Goal: Information Seeking & Learning: Learn about a topic

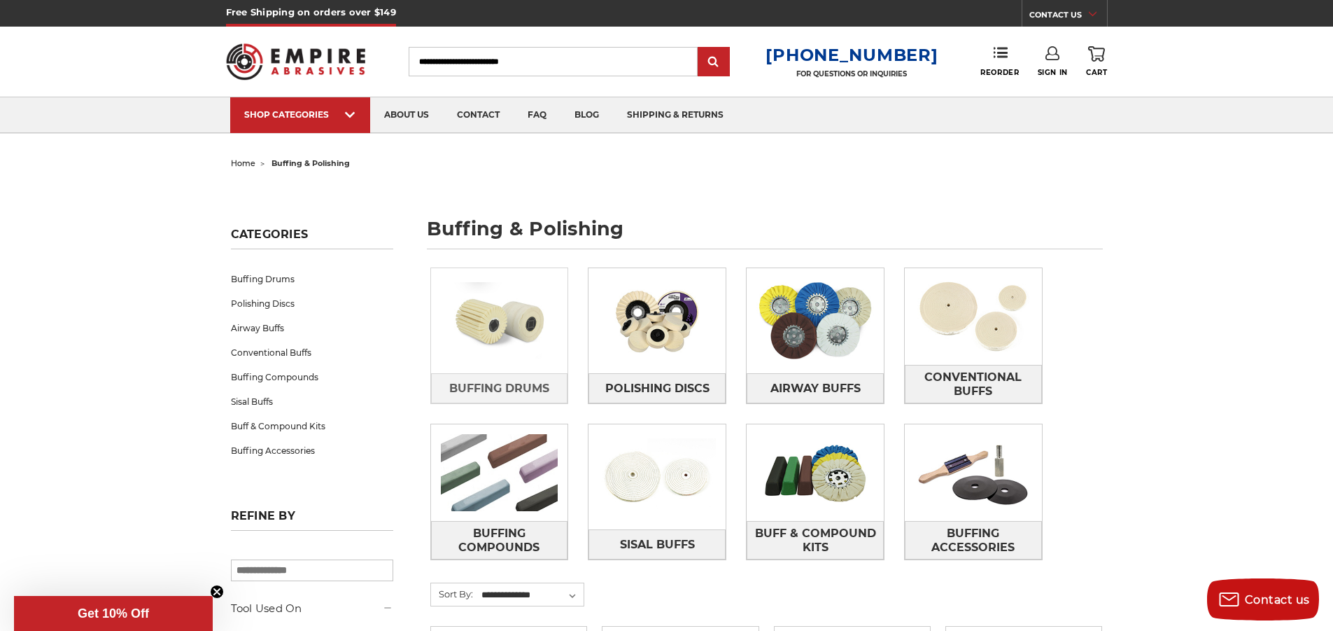
click at [505, 329] on img at bounding box center [499, 320] width 137 height 97
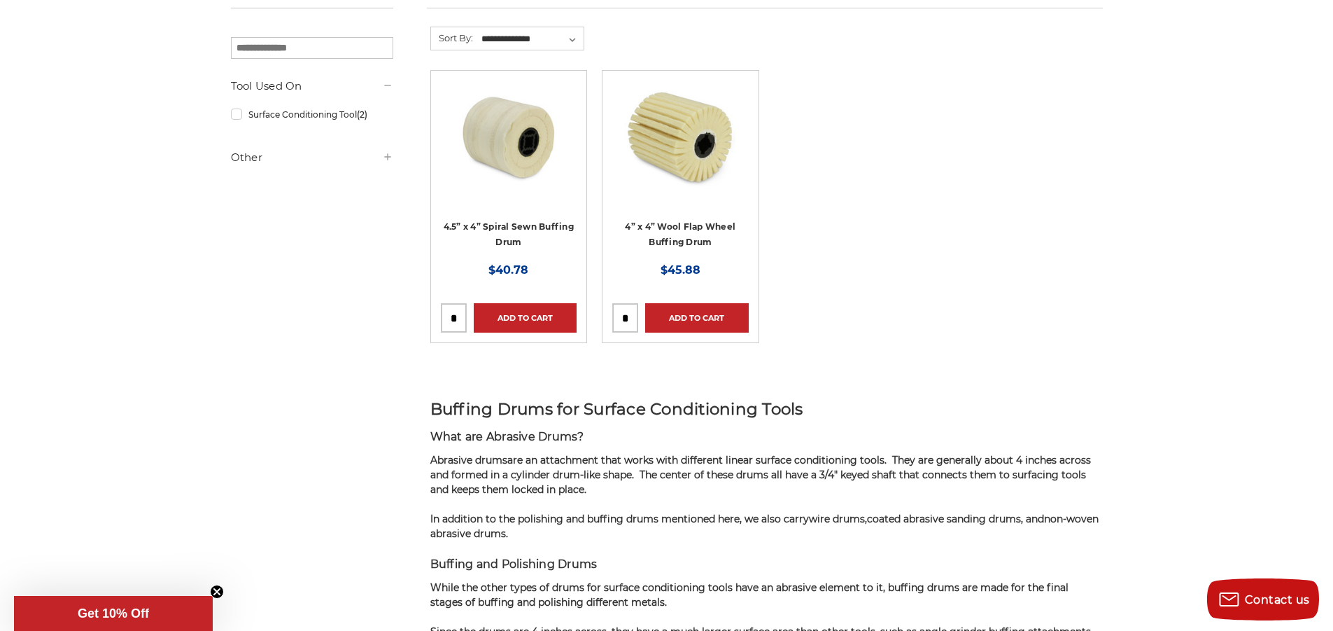
scroll to position [280, 0]
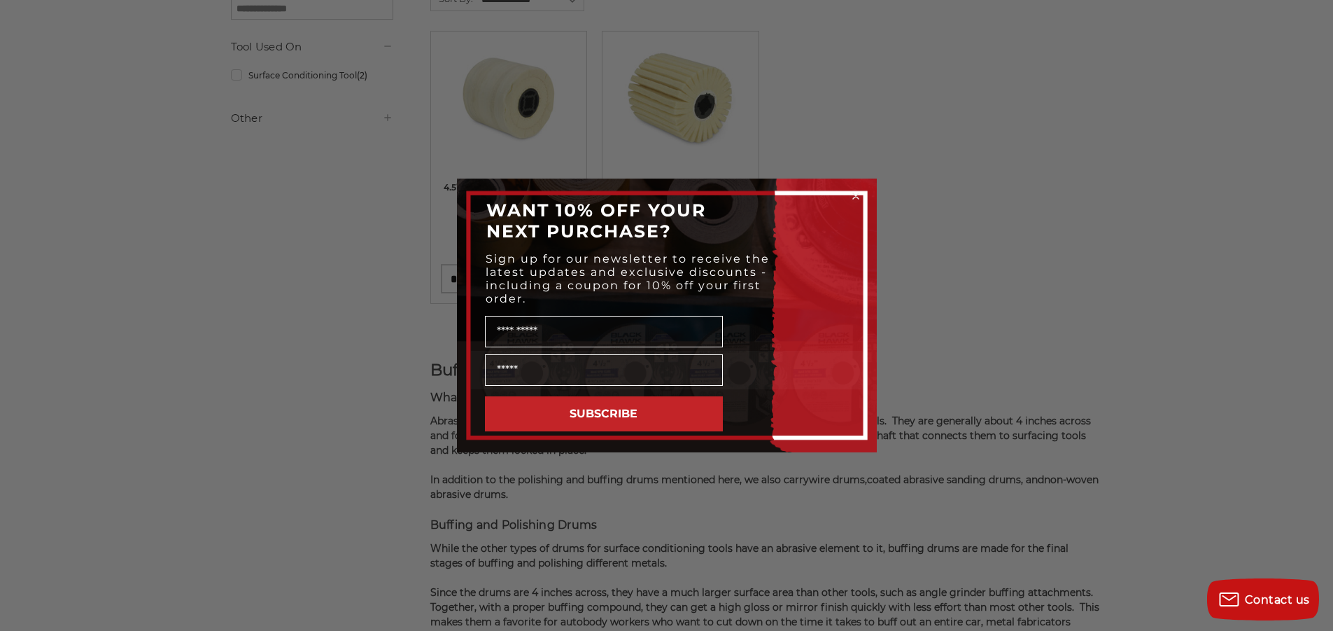
click at [856, 195] on icon "Close dialog" at bounding box center [856, 196] width 6 height 6
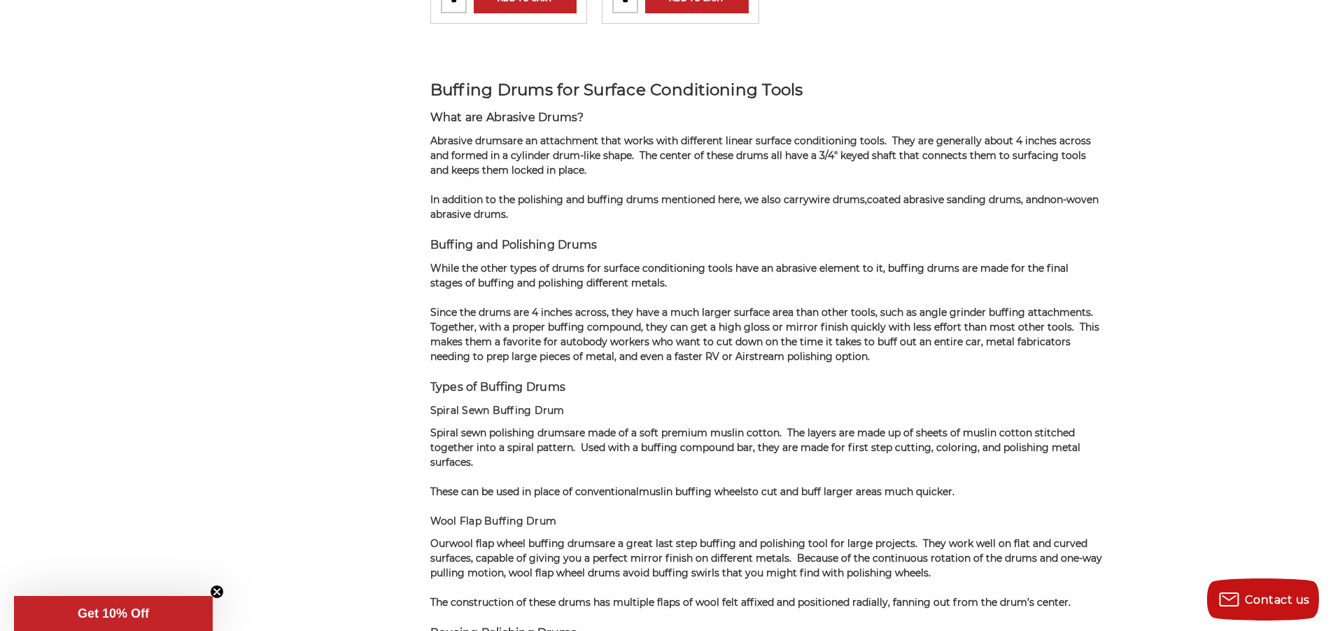
scroll to position [910, 0]
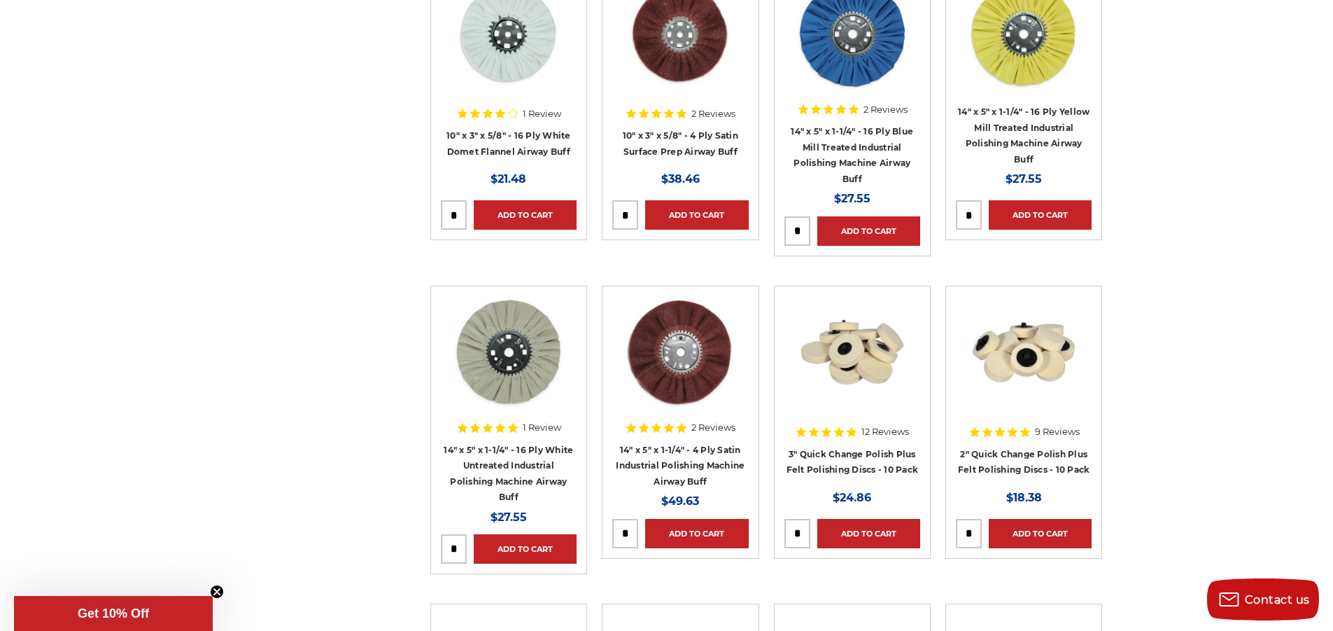
scroll to position [1400, 0]
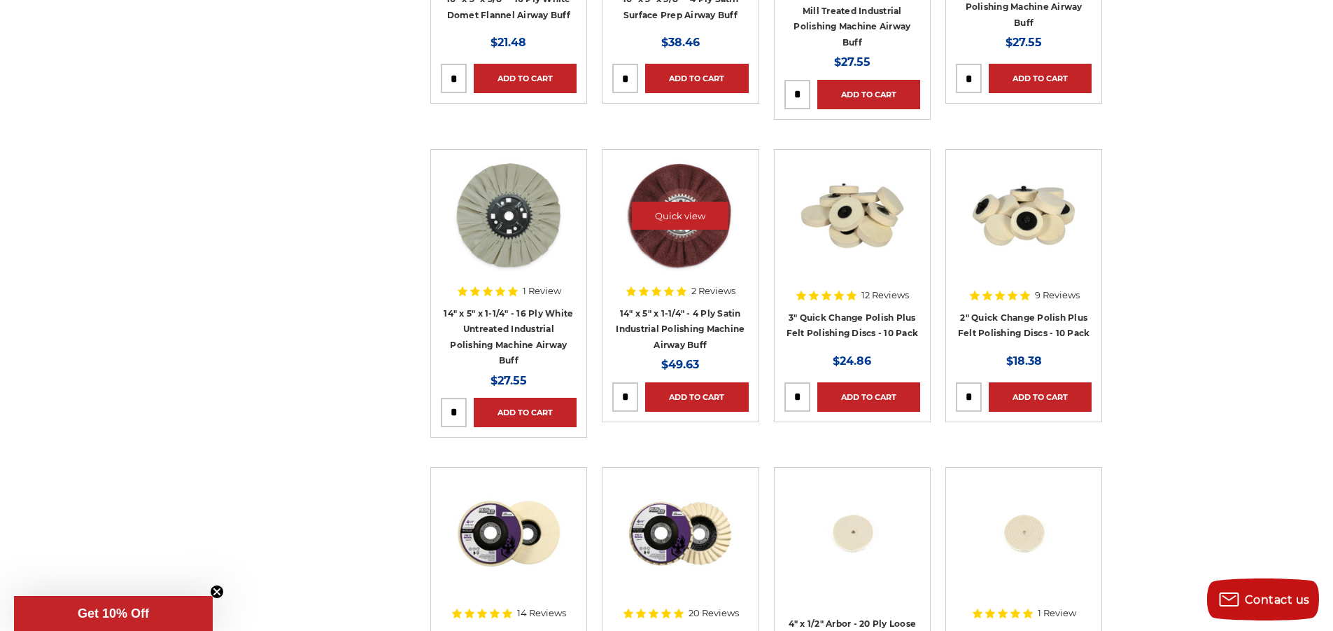
click at [687, 259] on img at bounding box center [680, 216] width 112 height 112
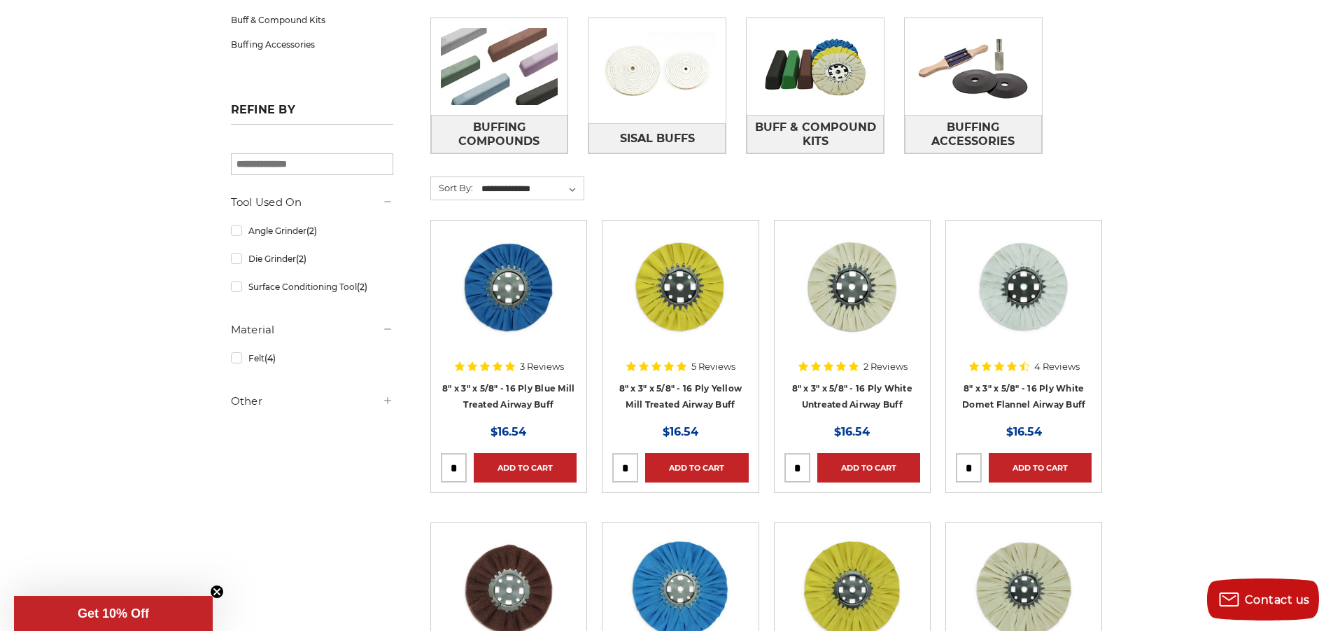
scroll to position [126, 0]
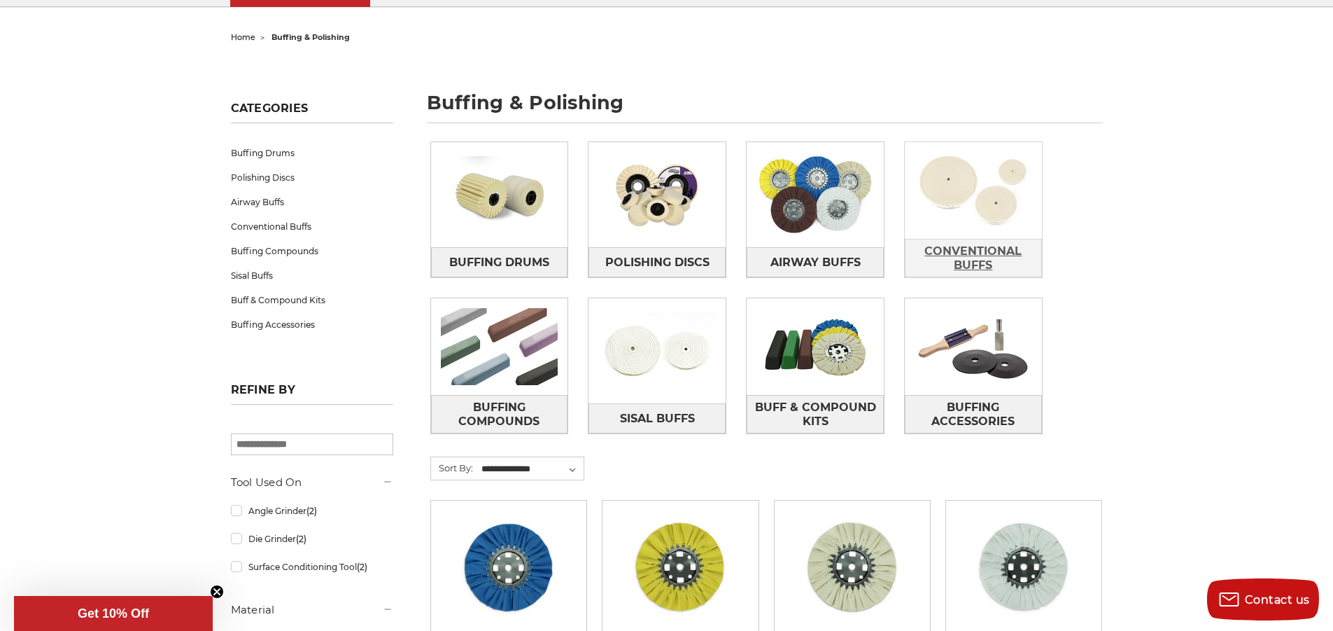
click at [978, 251] on span "Conventional Buffs" at bounding box center [974, 258] width 136 height 38
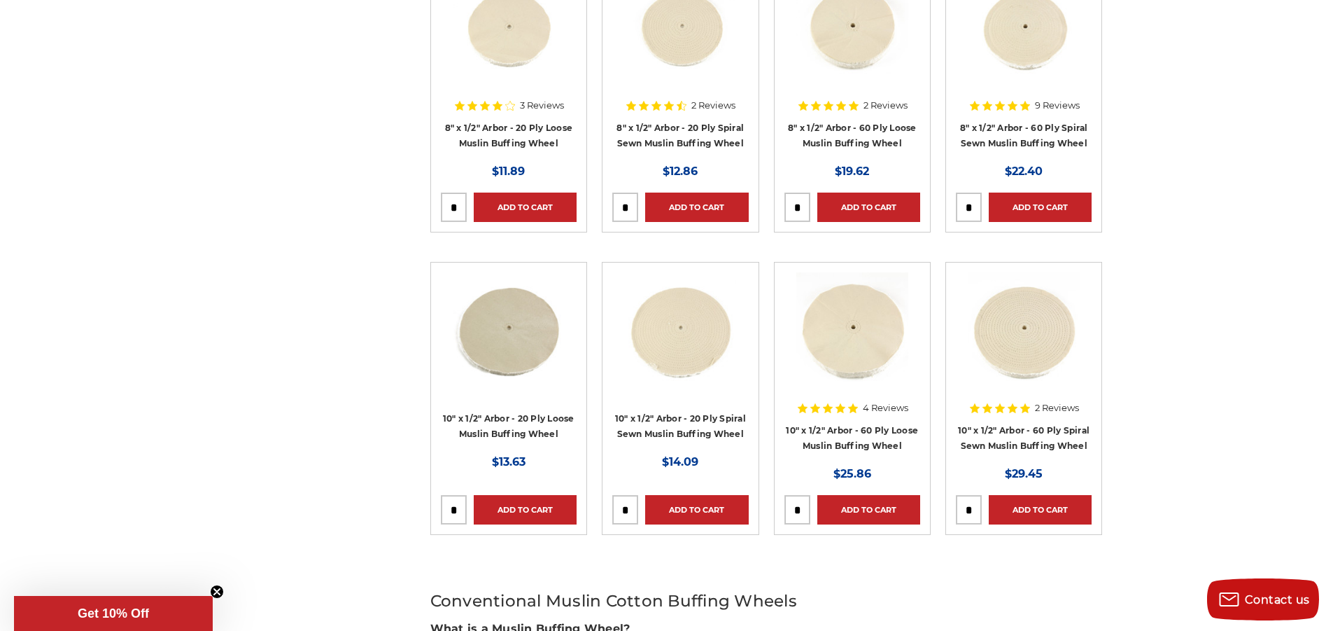
scroll to position [910, 0]
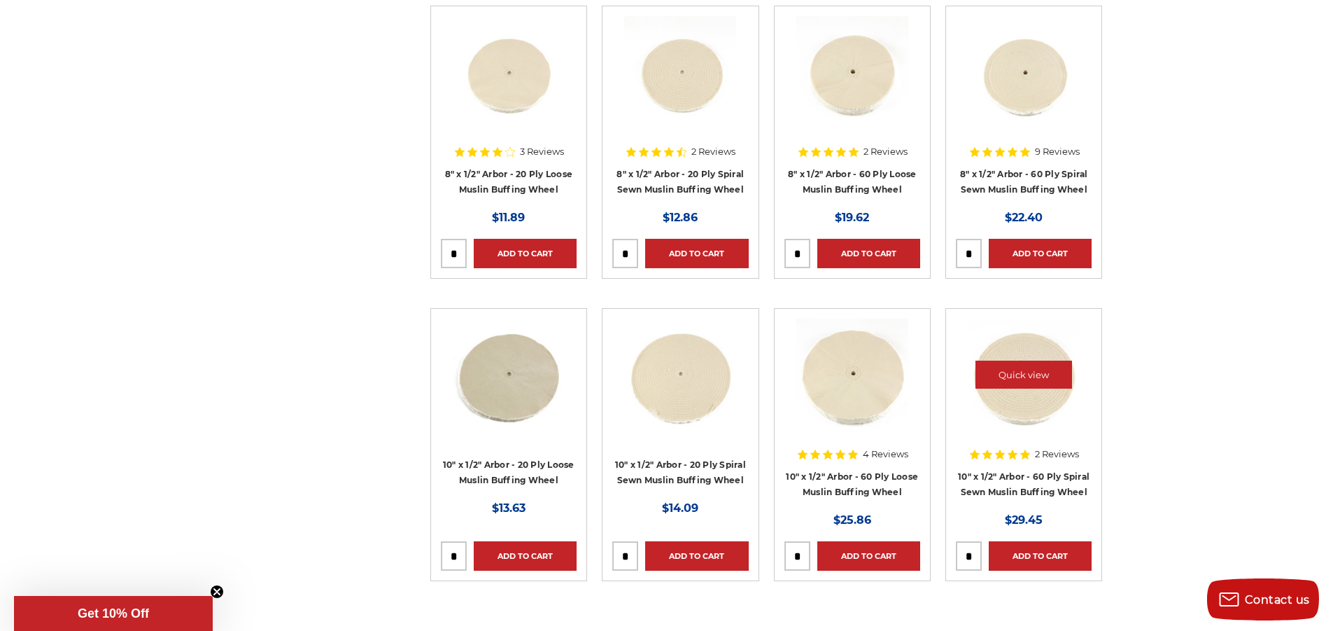
click at [1034, 390] on img at bounding box center [1024, 374] width 112 height 112
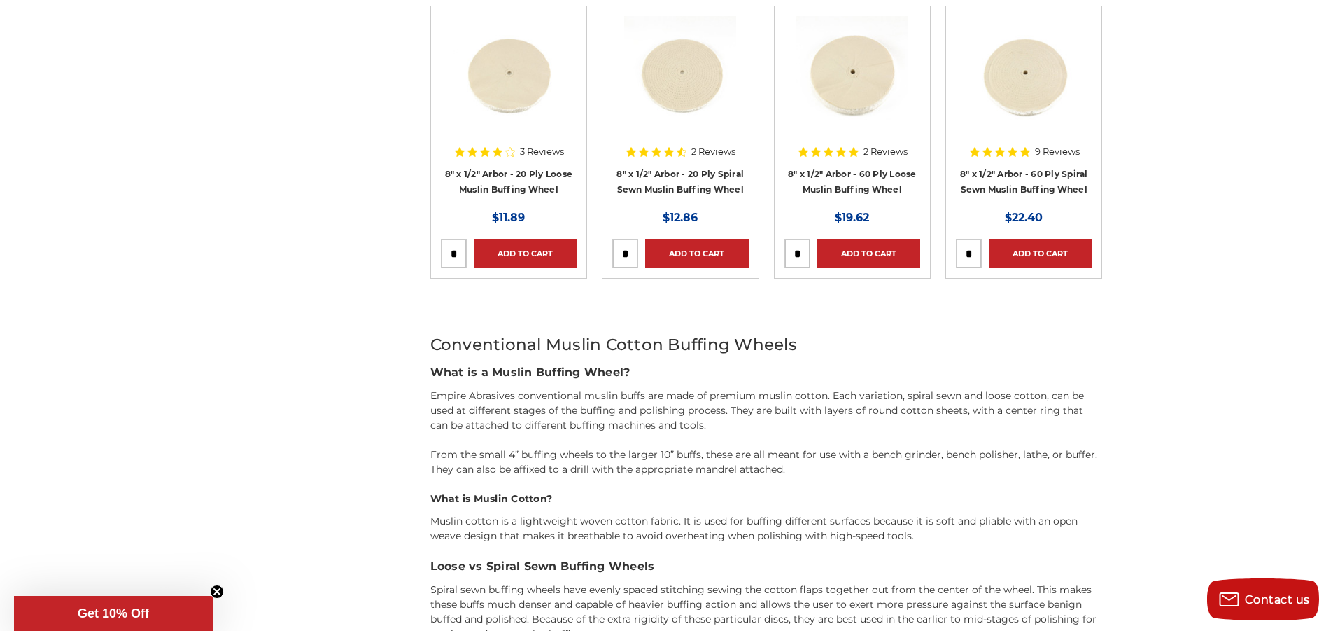
scroll to position [560, 0]
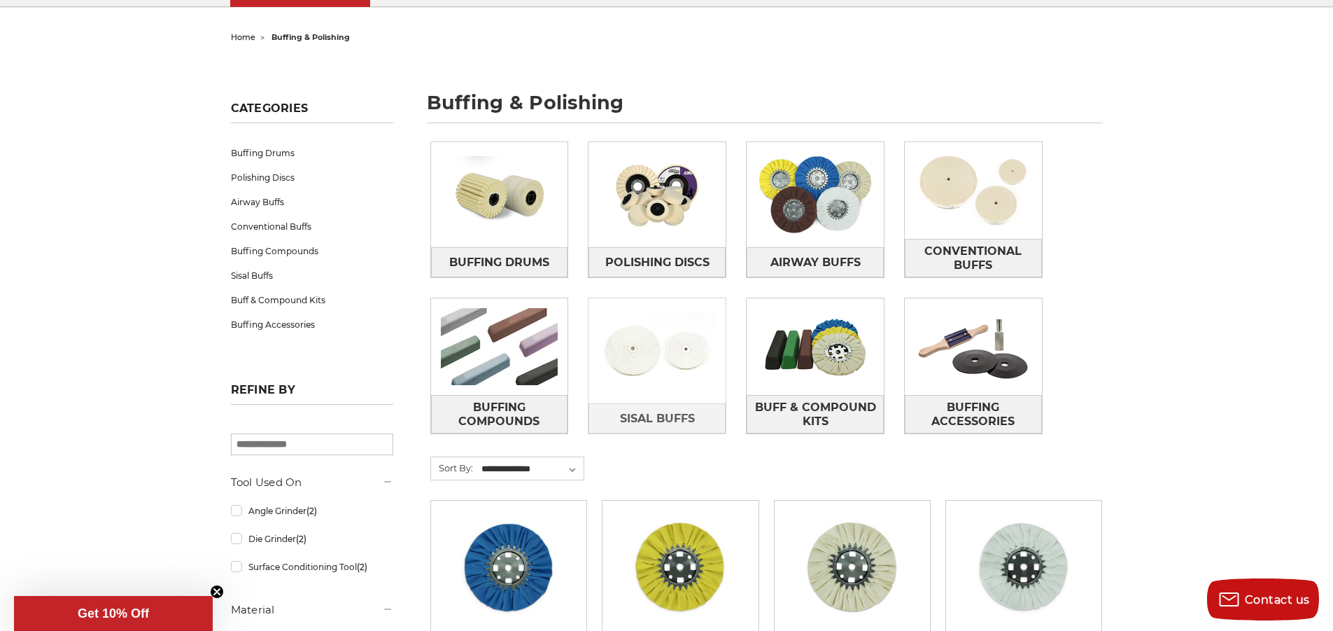
click at [628, 340] on img at bounding box center [657, 350] width 137 height 97
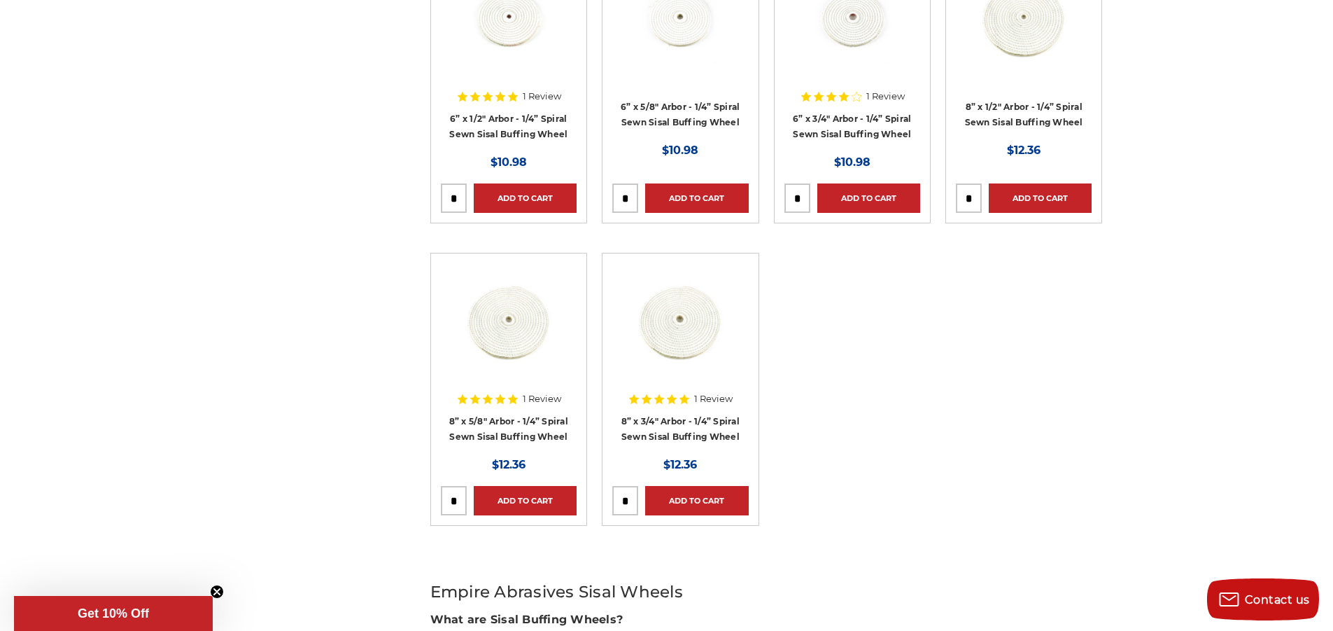
scroll to position [350, 0]
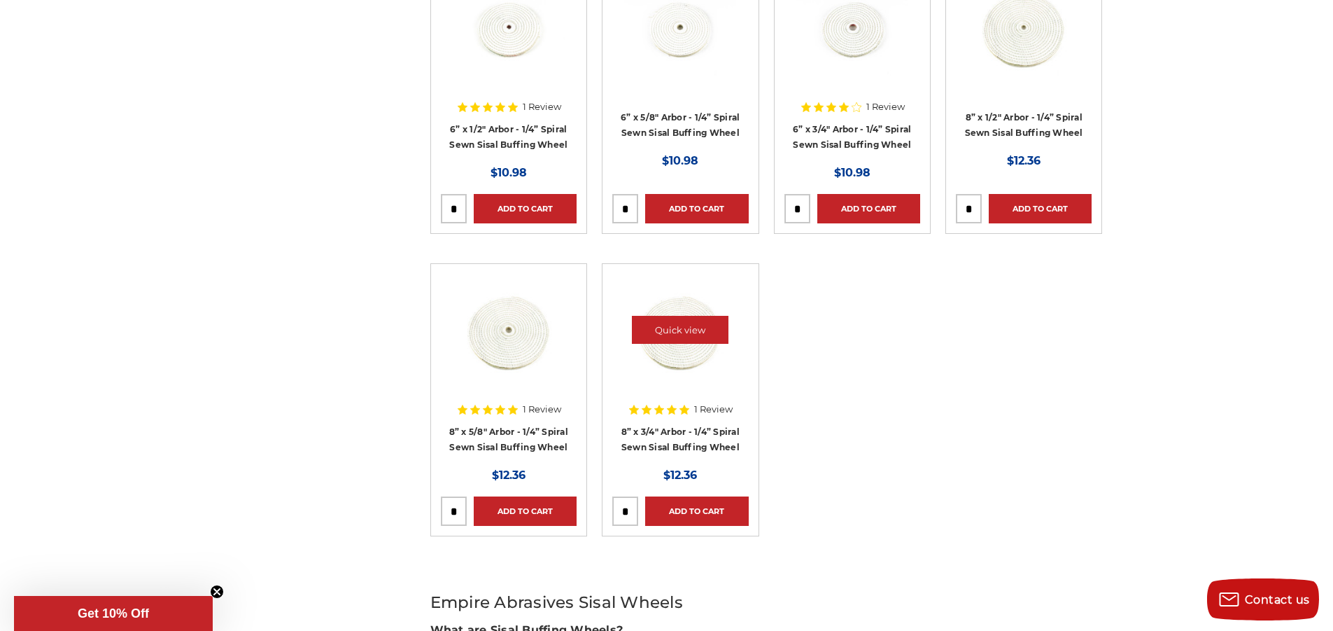
click at [680, 352] on img at bounding box center [680, 330] width 112 height 112
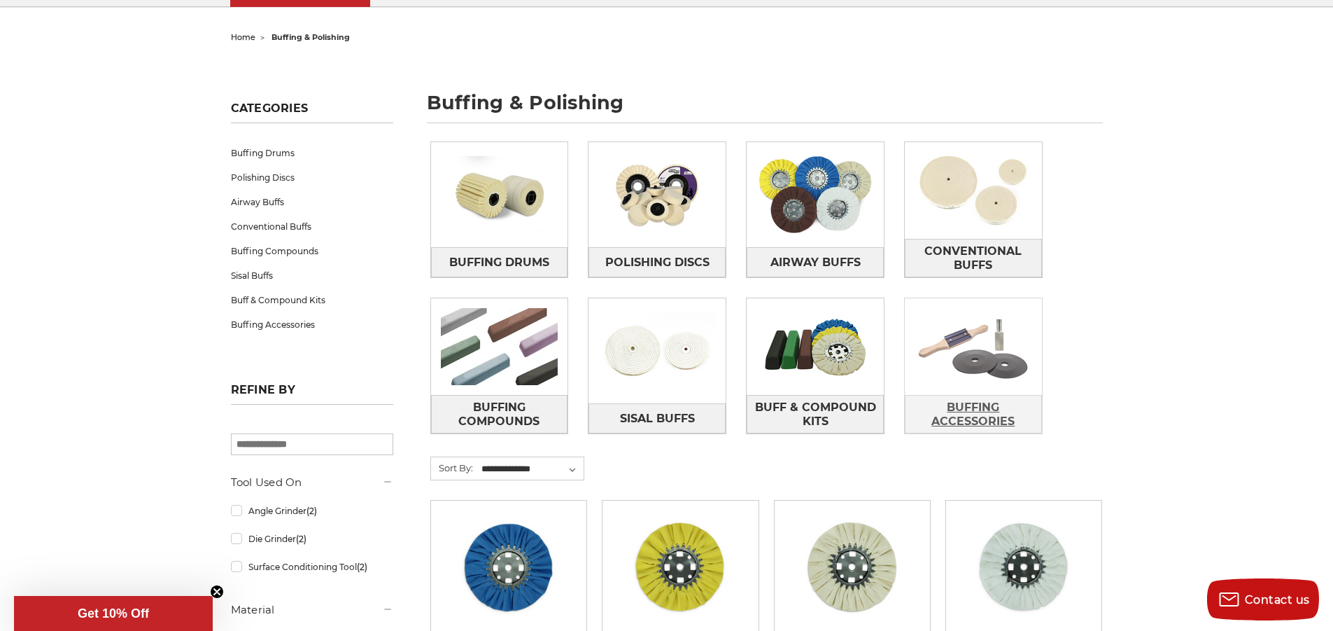
click at [985, 404] on span "Buffing Accessories" at bounding box center [974, 414] width 136 height 38
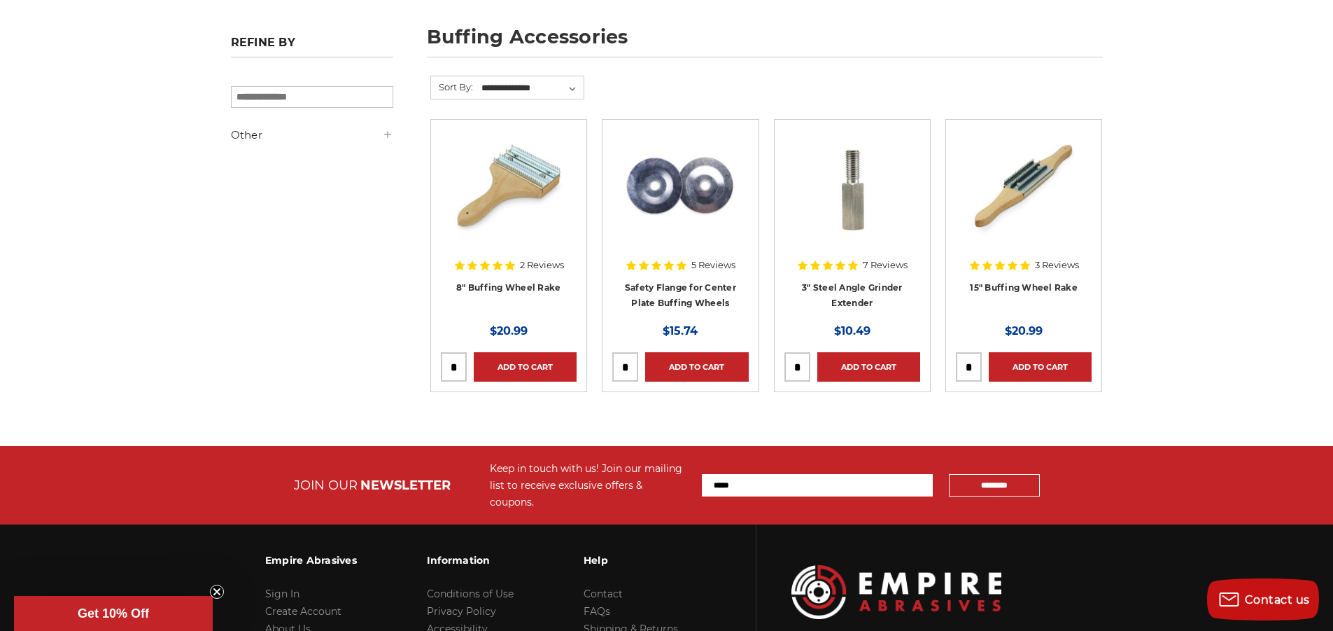
scroll to position [40, 0]
